Goal: Complete application form

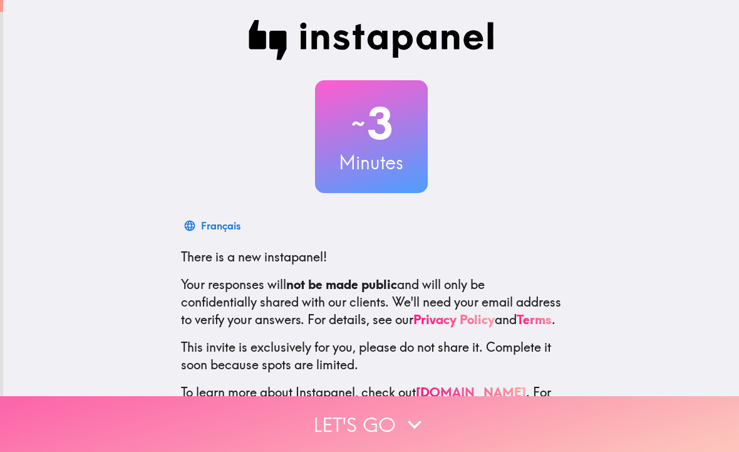
click at [378, 420] on button "Let's go" at bounding box center [369, 424] width 739 height 56
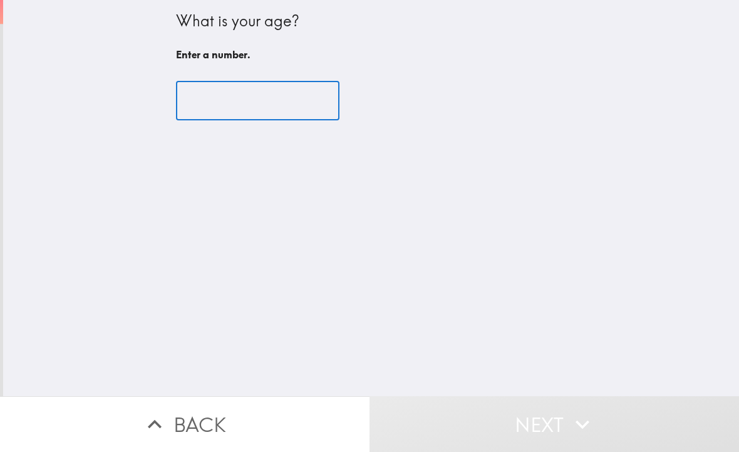
click at [257, 93] on input "number" at bounding box center [257, 100] width 163 height 39
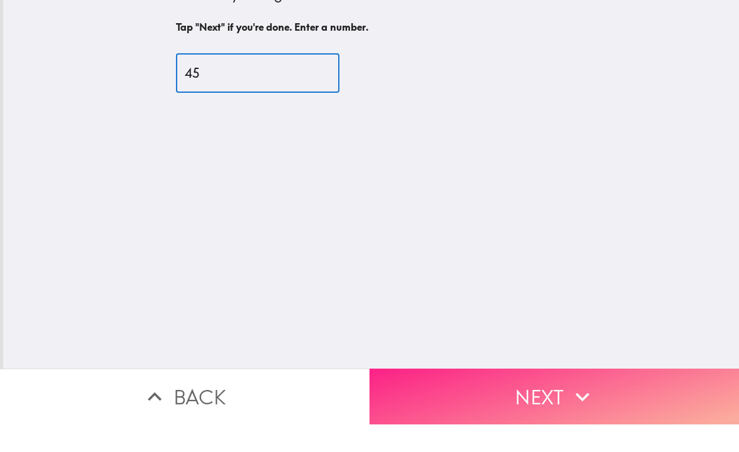
type input "45"
click at [561, 396] on button "Next" at bounding box center [553, 424] width 369 height 56
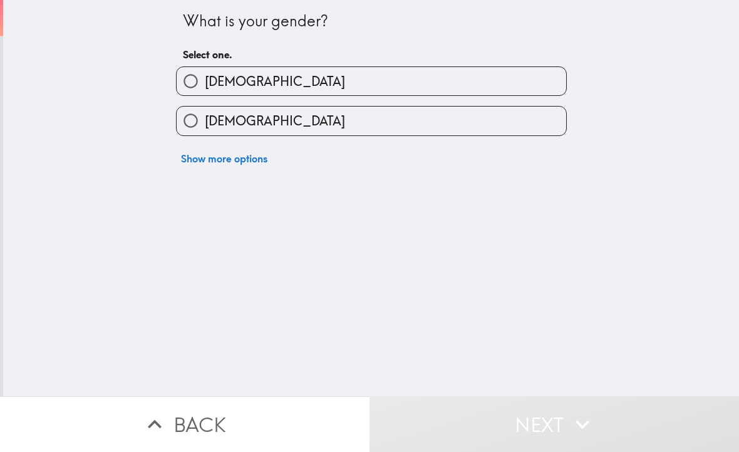
click at [197, 83] on input "[DEMOGRAPHIC_DATA]" at bounding box center [191, 81] width 28 height 28
radio input "true"
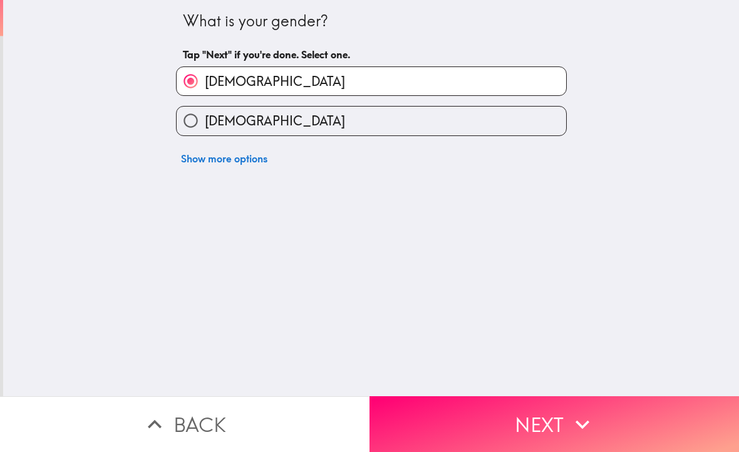
click at [569, 428] on icon "button" at bounding box center [583, 424] width 28 height 28
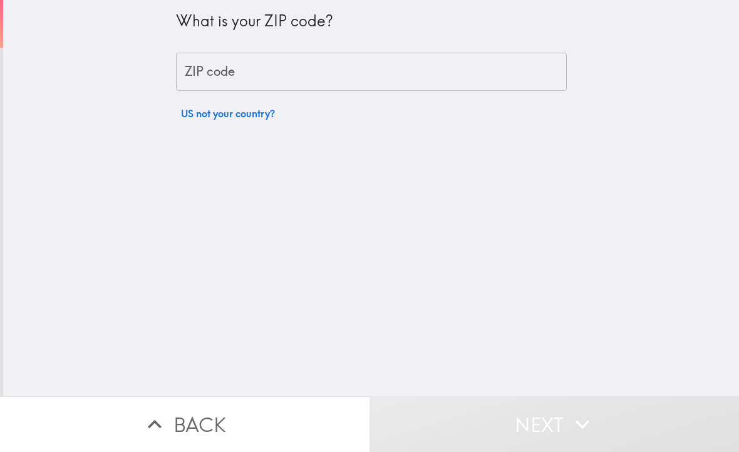
click at [290, 63] on input "ZIP code" at bounding box center [371, 72] width 391 height 39
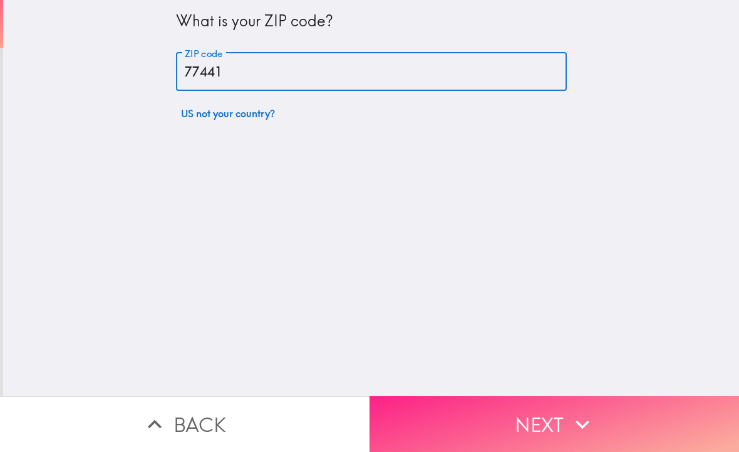
type input "77441"
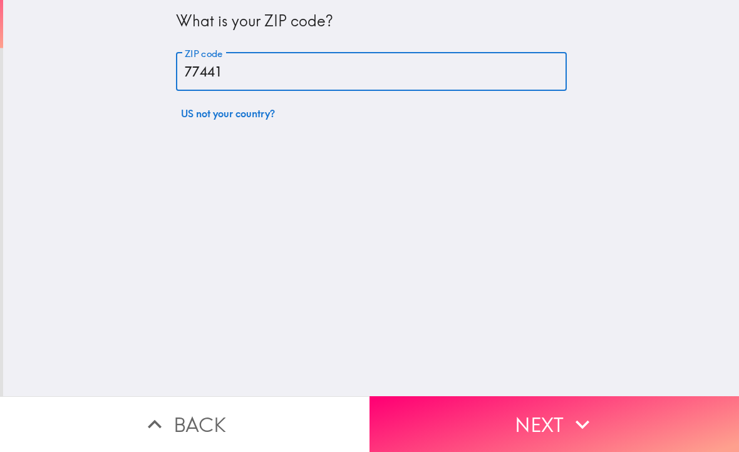
click at [684, 423] on button "Next" at bounding box center [553, 424] width 369 height 56
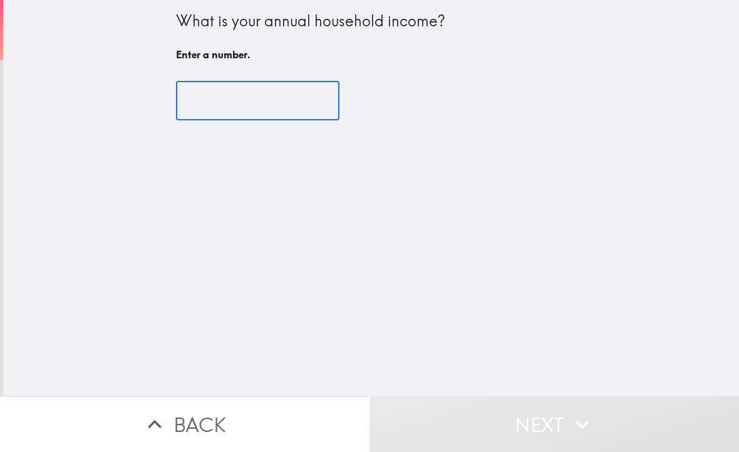
click at [275, 104] on input "number" at bounding box center [257, 100] width 163 height 39
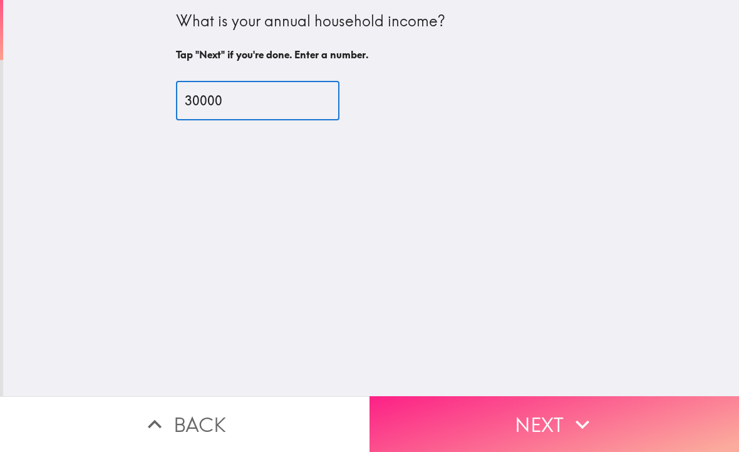
type input "30000"
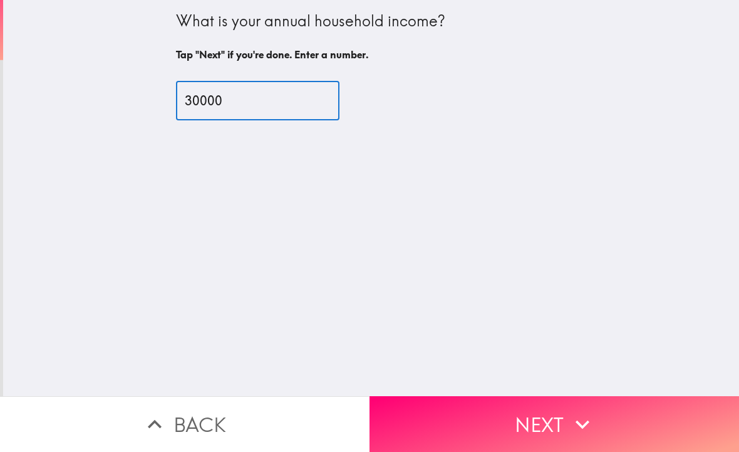
click at [576, 425] on icon "button" at bounding box center [583, 424] width 28 height 28
